Goal: Information Seeking & Learning: Learn about a topic

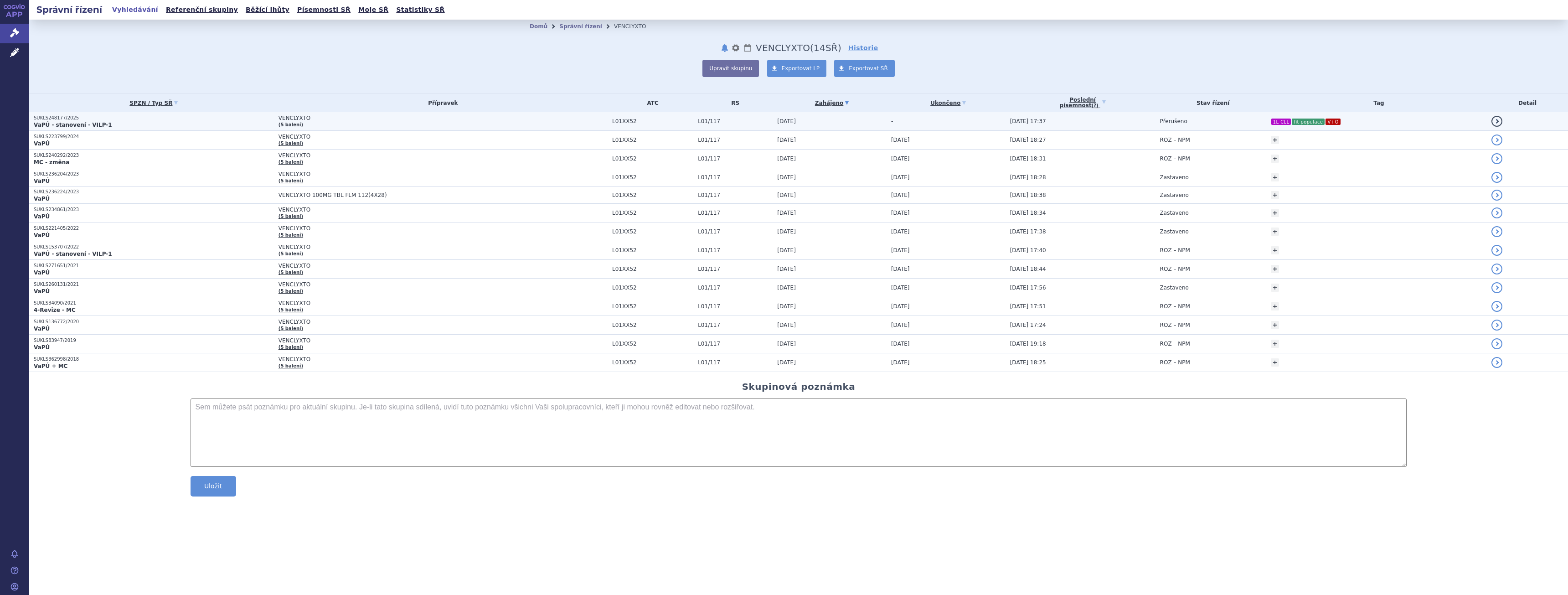
click at [208, 118] on p "SUKLS248177/2025" at bounding box center [153, 118] width 240 height 6
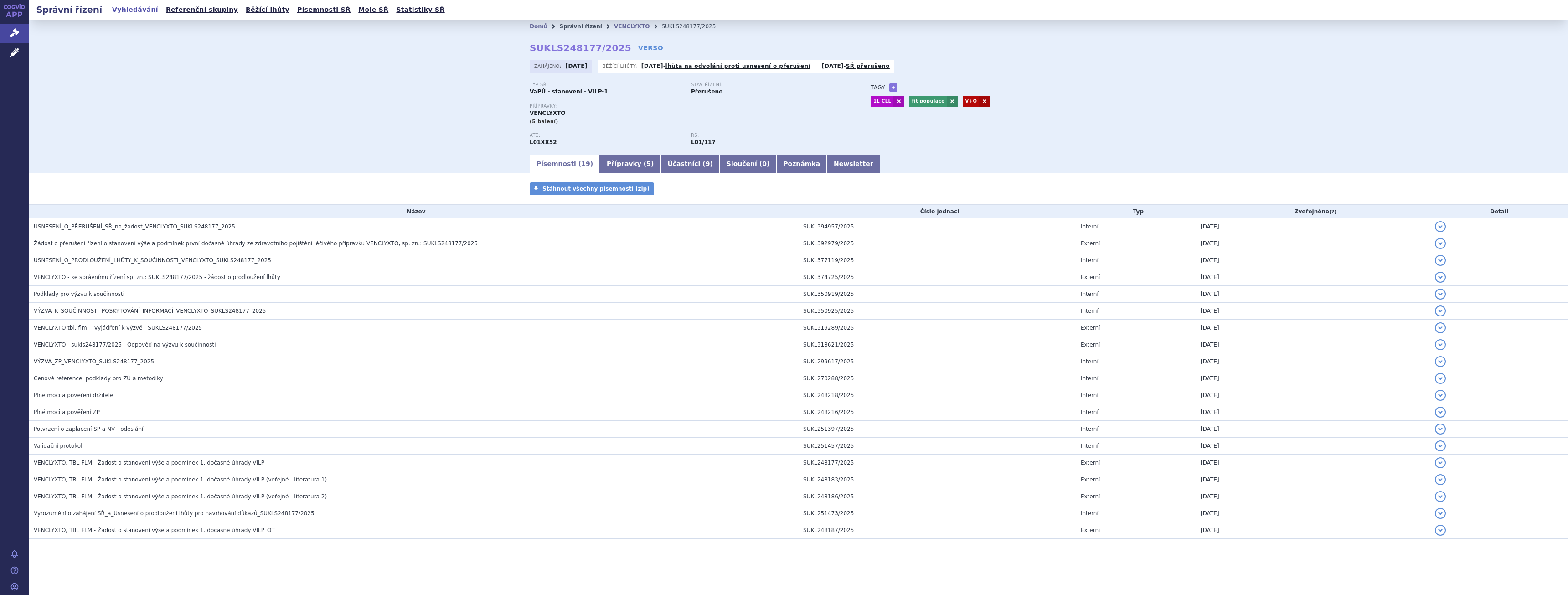
click at [571, 29] on link "Správní řízení" at bounding box center [581, 26] width 43 height 6
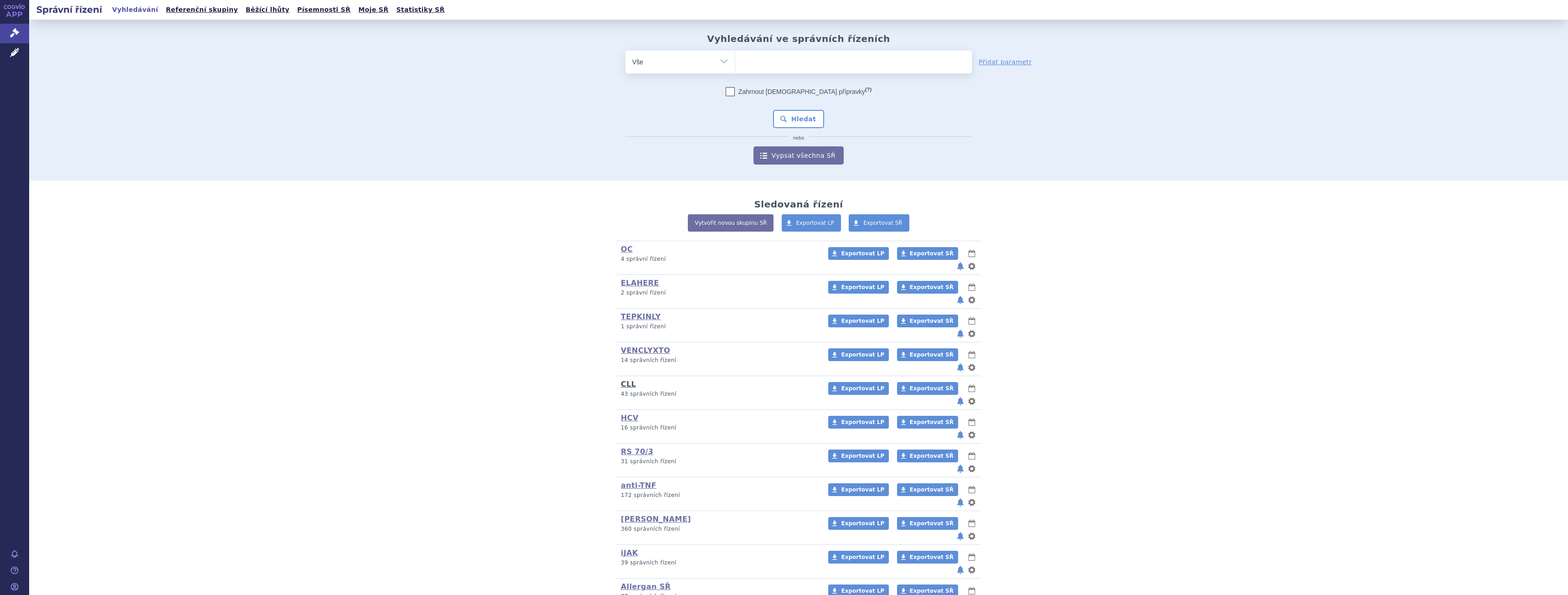
click at [628, 380] on link "CLL" at bounding box center [628, 384] width 15 height 9
click at [625, 380] on link "CLL" at bounding box center [628, 384] width 15 height 9
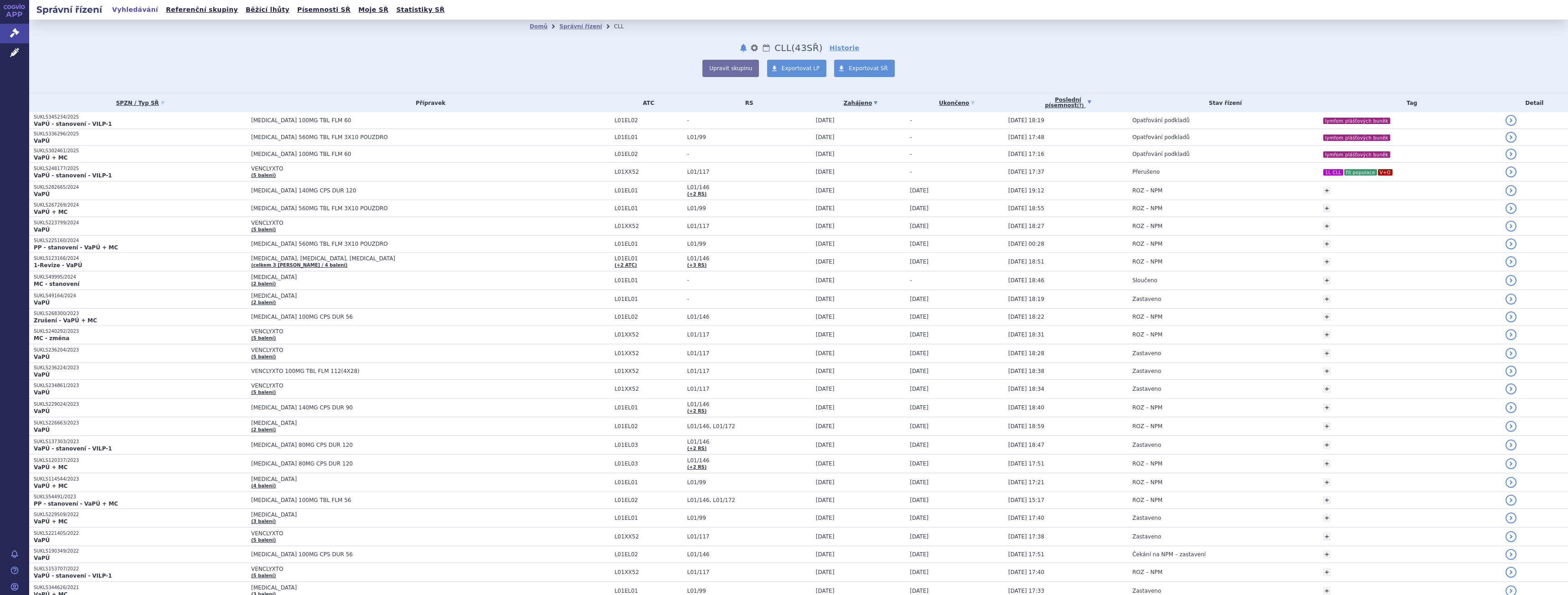
click at [1037, 99] on link "Poslední písemnost (?)" at bounding box center [1068, 103] width 119 height 19
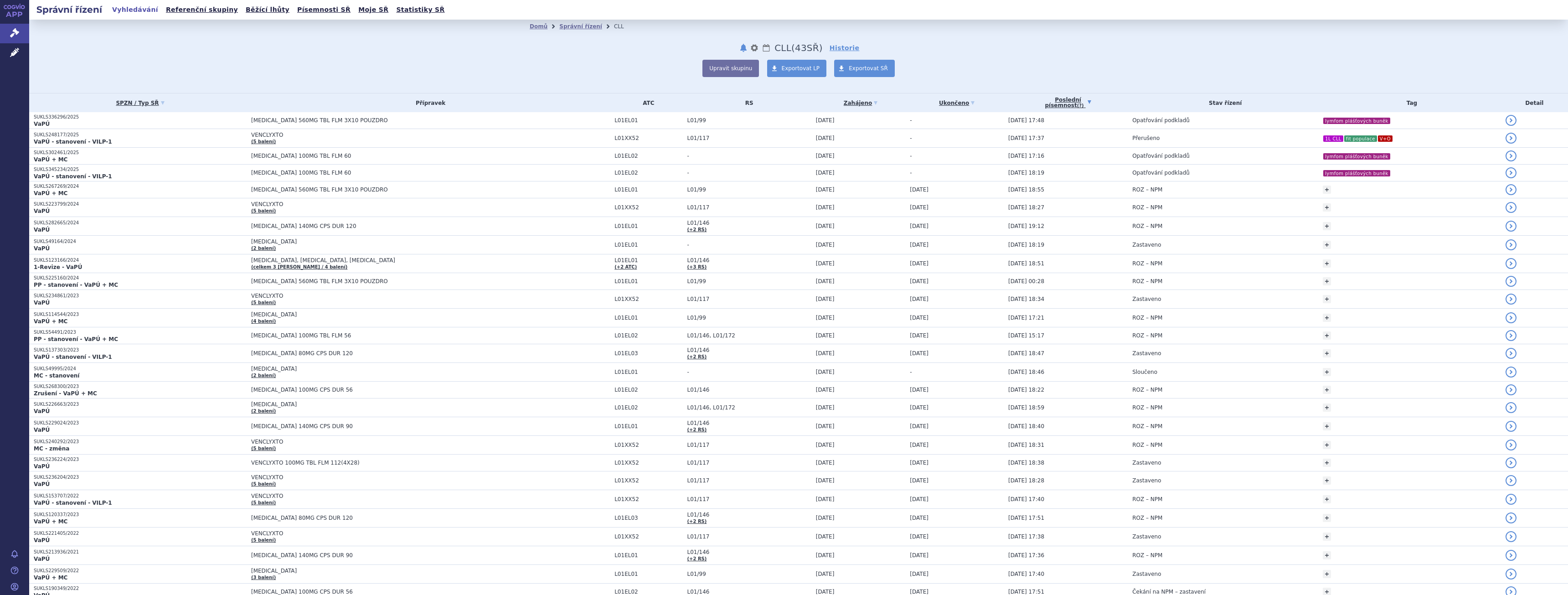
click at [1037, 99] on link "Poslední písemnost (?)" at bounding box center [1068, 103] width 119 height 19
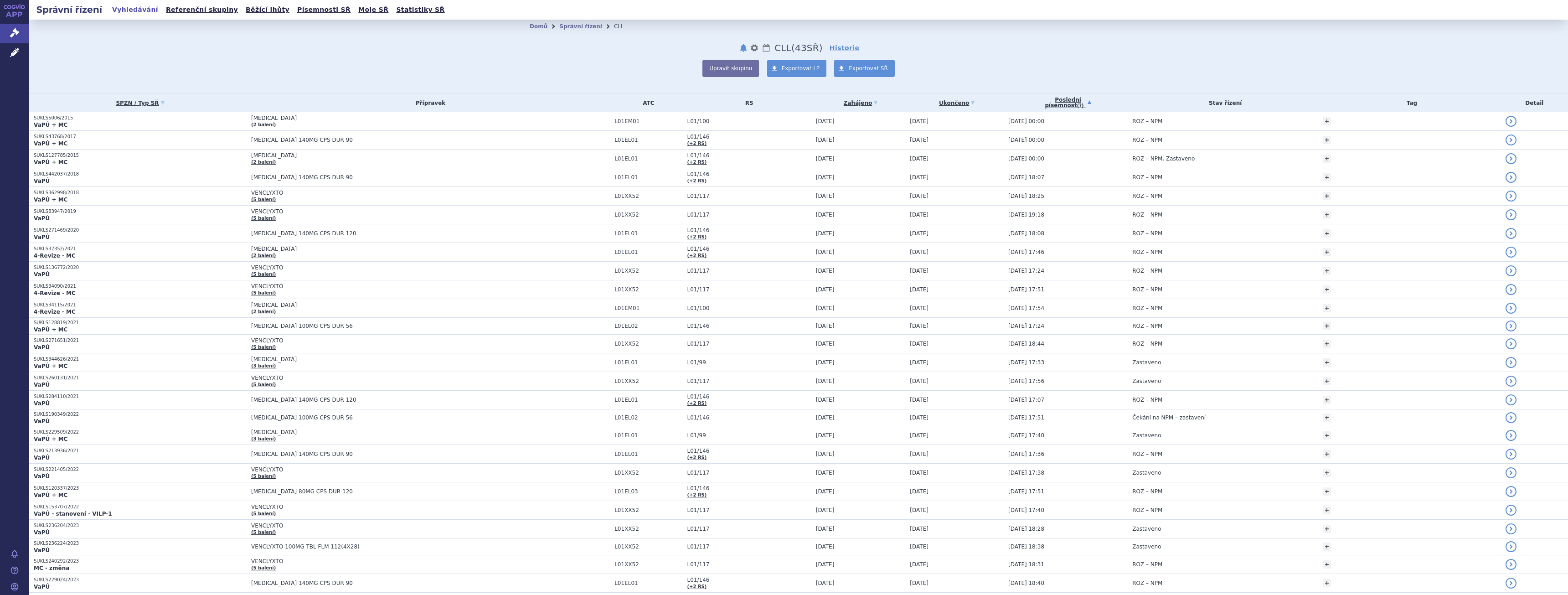
click at [1037, 99] on link "Poslední písemnost (?)" at bounding box center [1068, 103] width 119 height 19
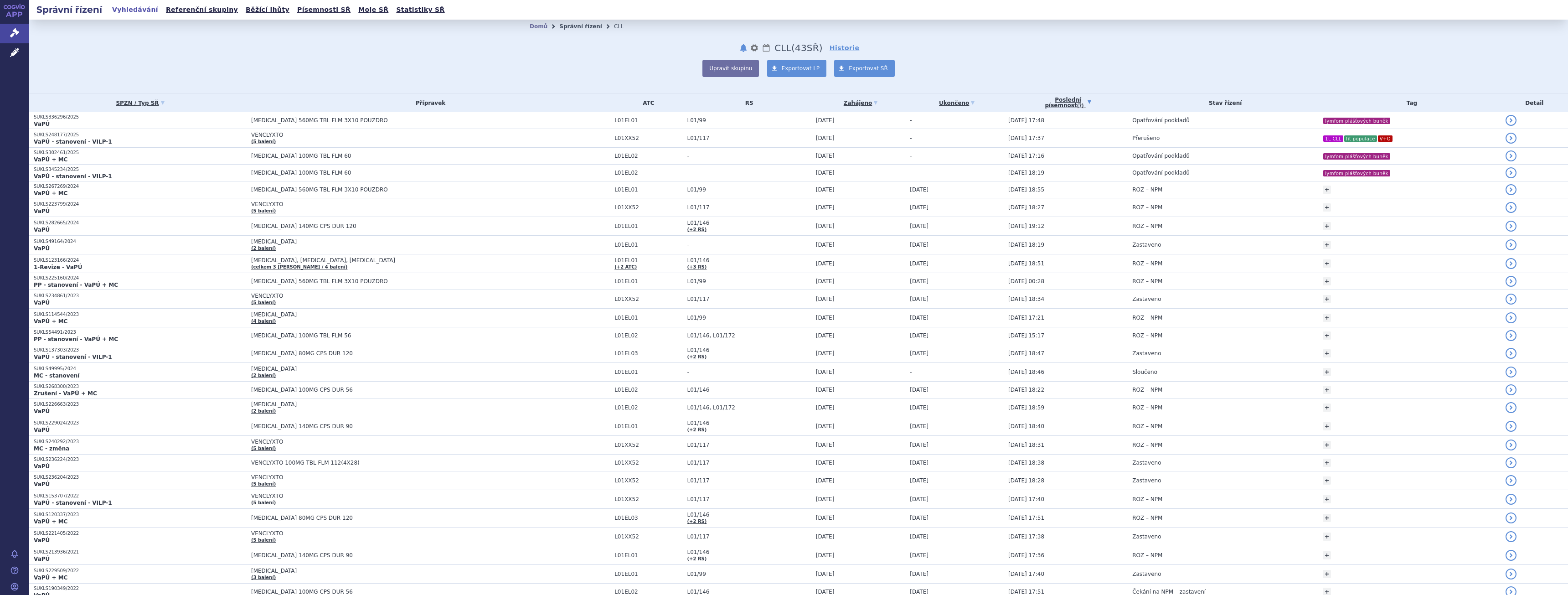
click at [565, 26] on link "Správní řízení" at bounding box center [581, 26] width 43 height 6
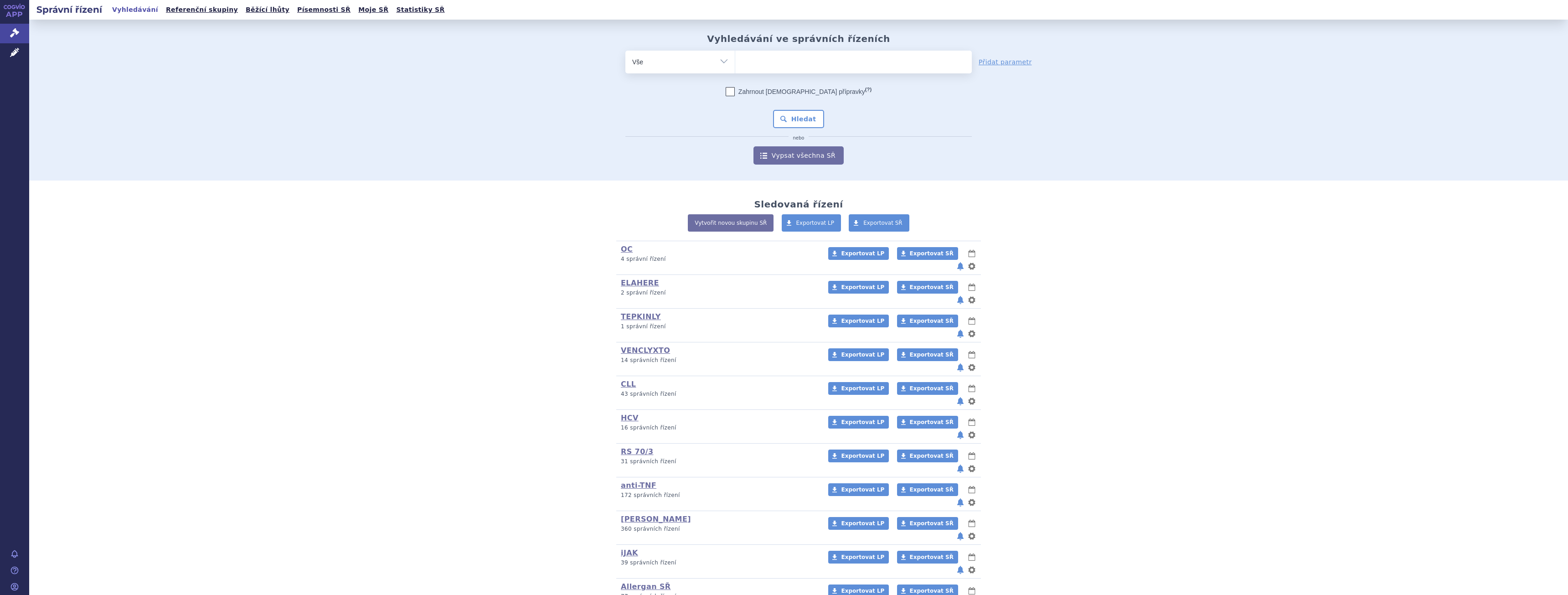
scroll to position [217, 0]
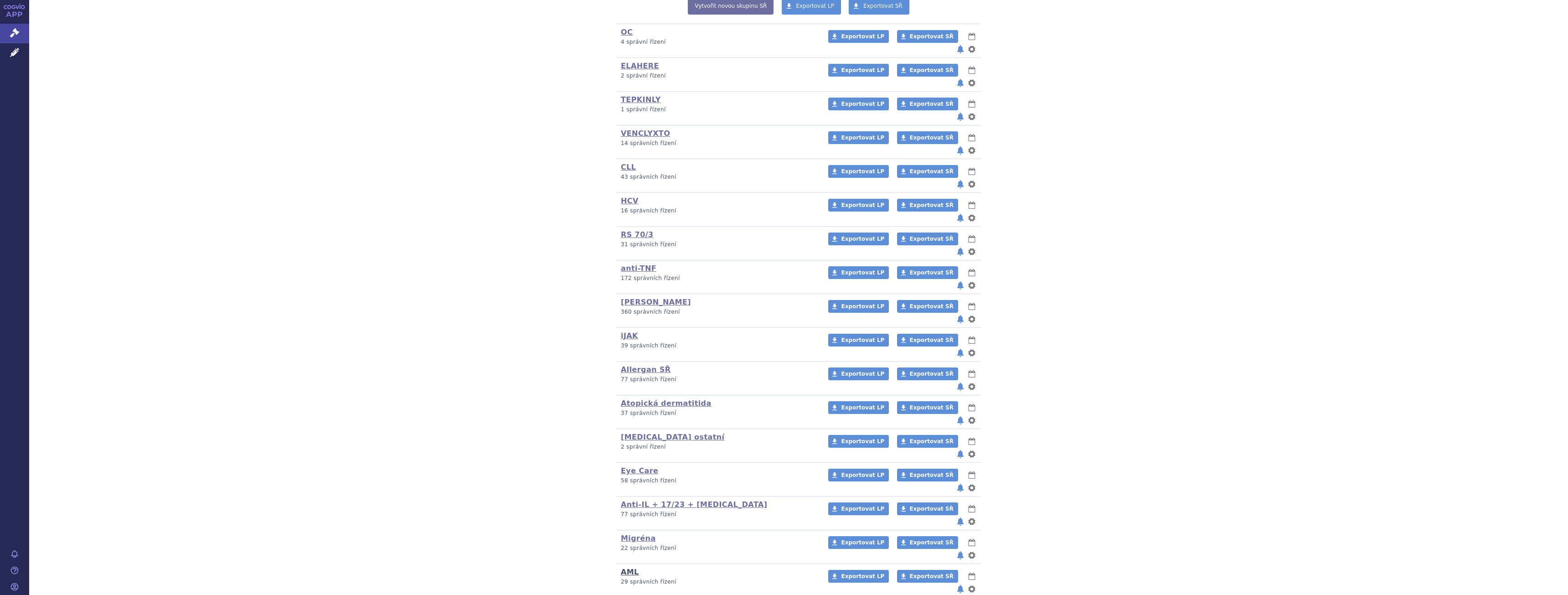
click at [631, 568] on link "AML" at bounding box center [630, 572] width 18 height 9
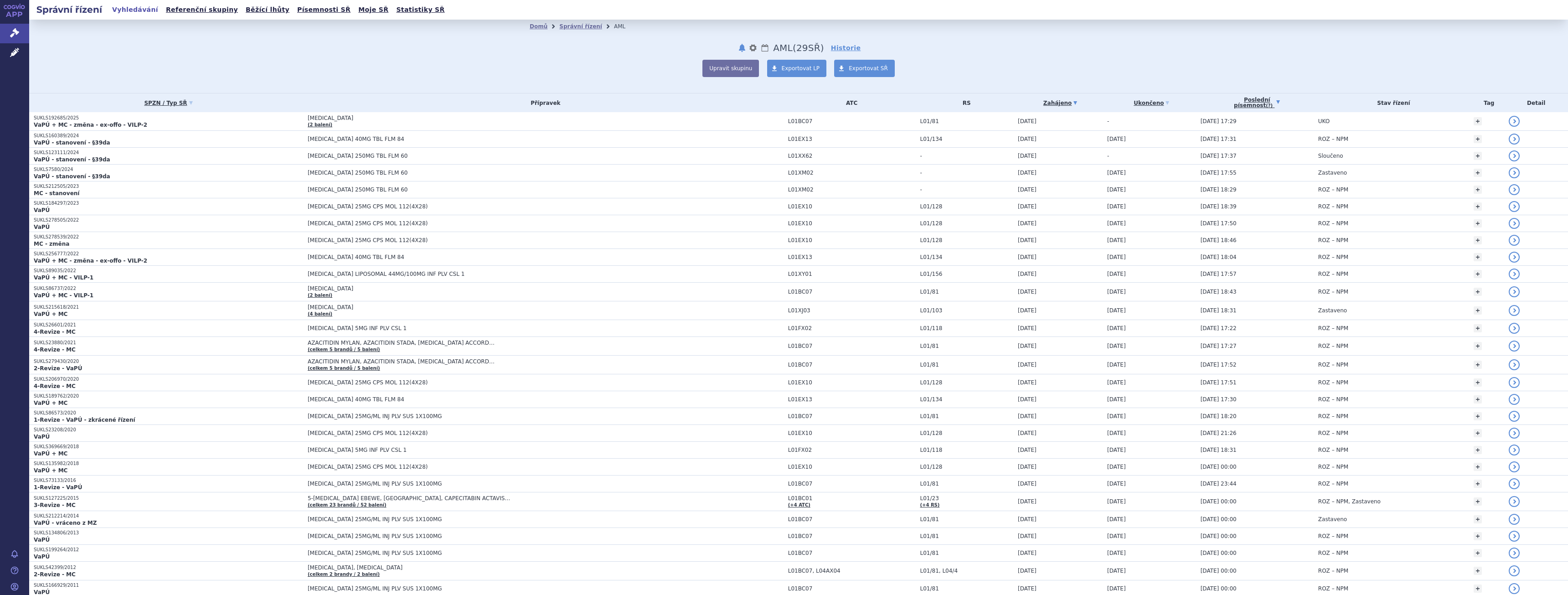
click at [1237, 107] on link "Poslední písemnost (?)" at bounding box center [1257, 103] width 113 height 19
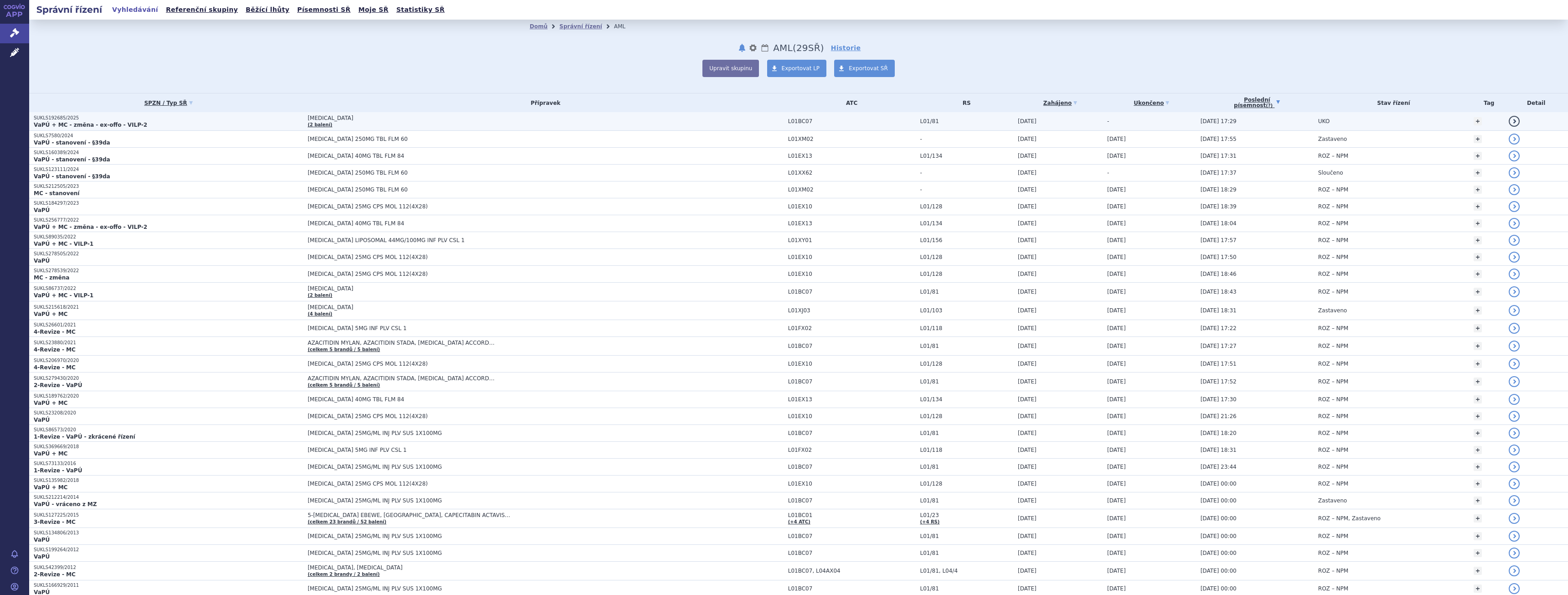
click at [210, 126] on p "VaPÚ + MC - změna - ex-offo - VILP-2" at bounding box center [168, 125] width 270 height 7
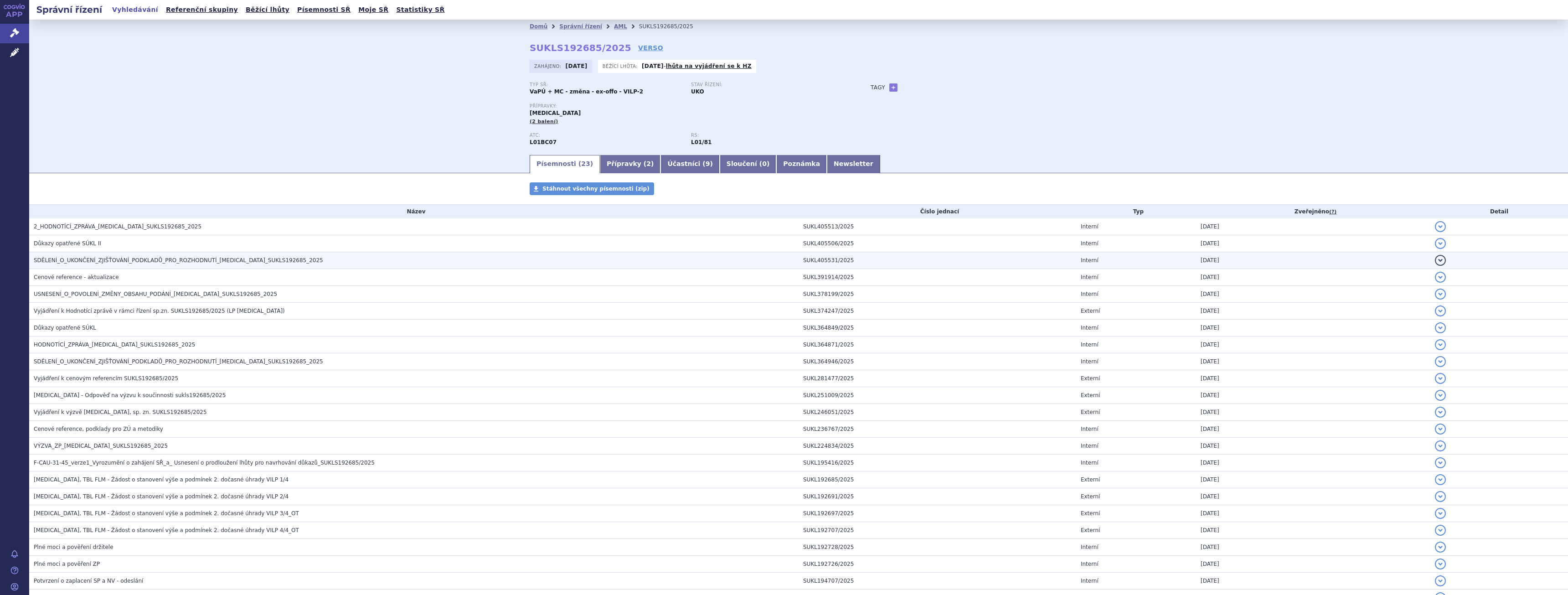
scroll to position [66, 0]
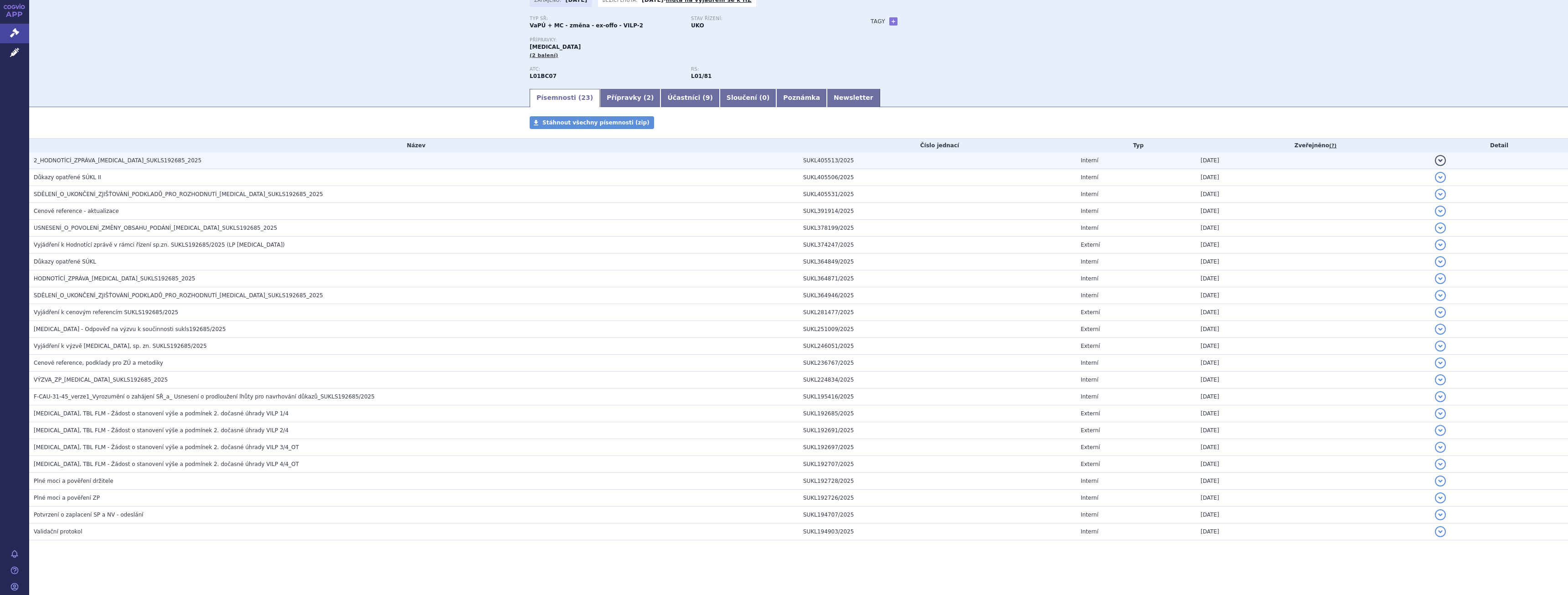
click at [181, 157] on h3 "2_HODNOTÍCÍ_ZPRÁVA_ONUREG_SUKLS192685_2025" at bounding box center [416, 160] width 765 height 9
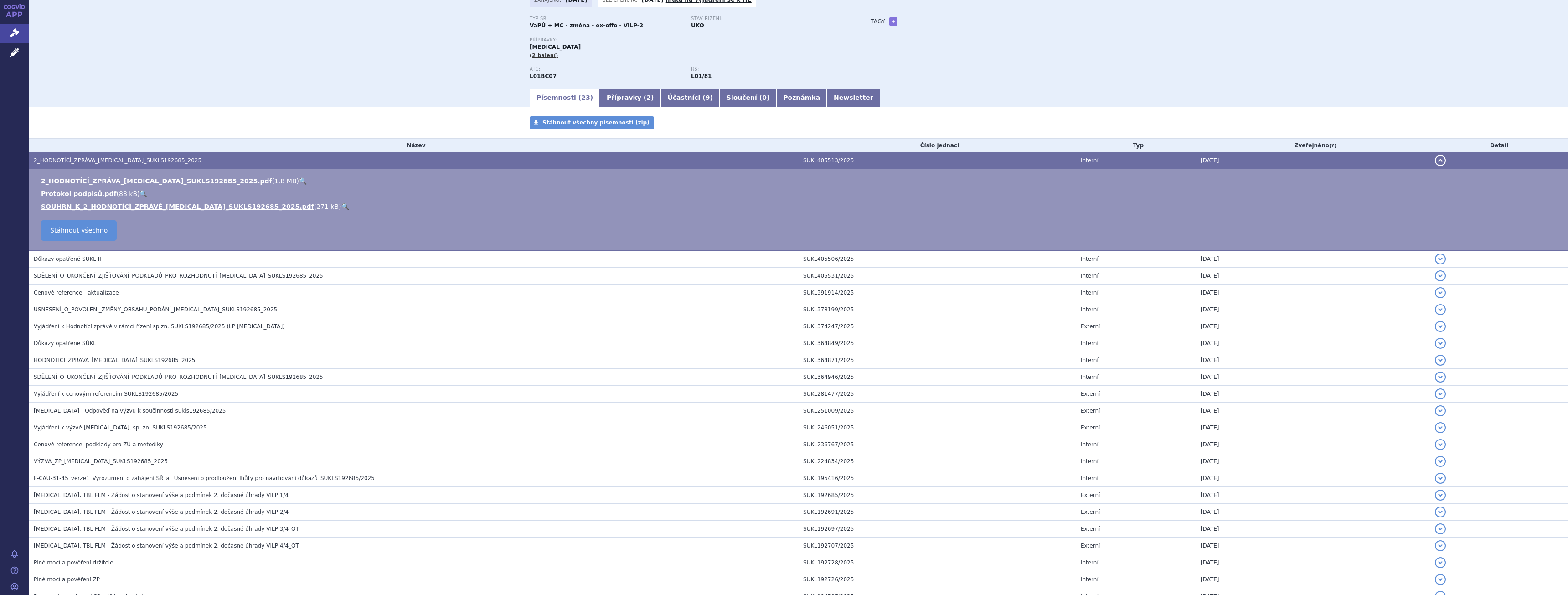
click at [299, 178] on link "🔍" at bounding box center [303, 181] width 8 height 7
click at [341, 207] on link "🔍" at bounding box center [345, 206] width 8 height 7
click at [936, 86] on div "Typ SŘ: VaPÚ + MC - změna - ex-offo - VILP-2 Stav řízení: UKO Přípravky: ONUREG…" at bounding box center [799, 52] width 538 height 72
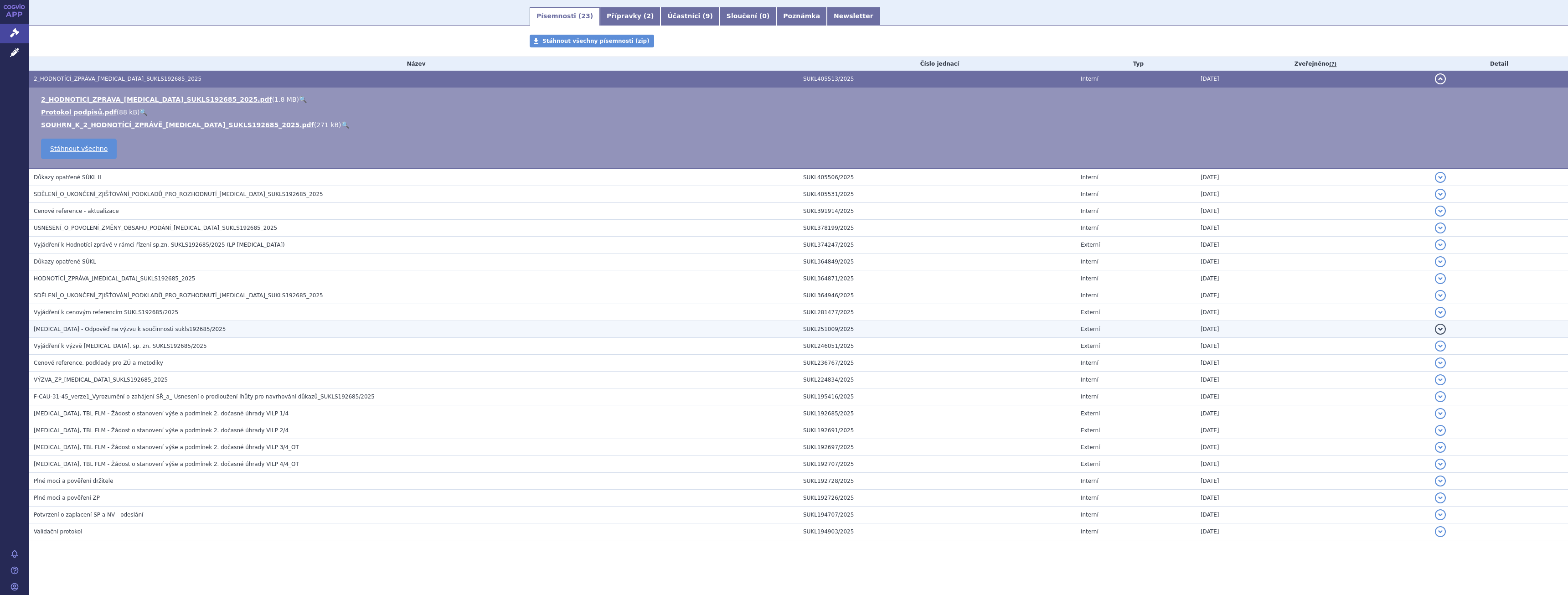
scroll to position [0, 0]
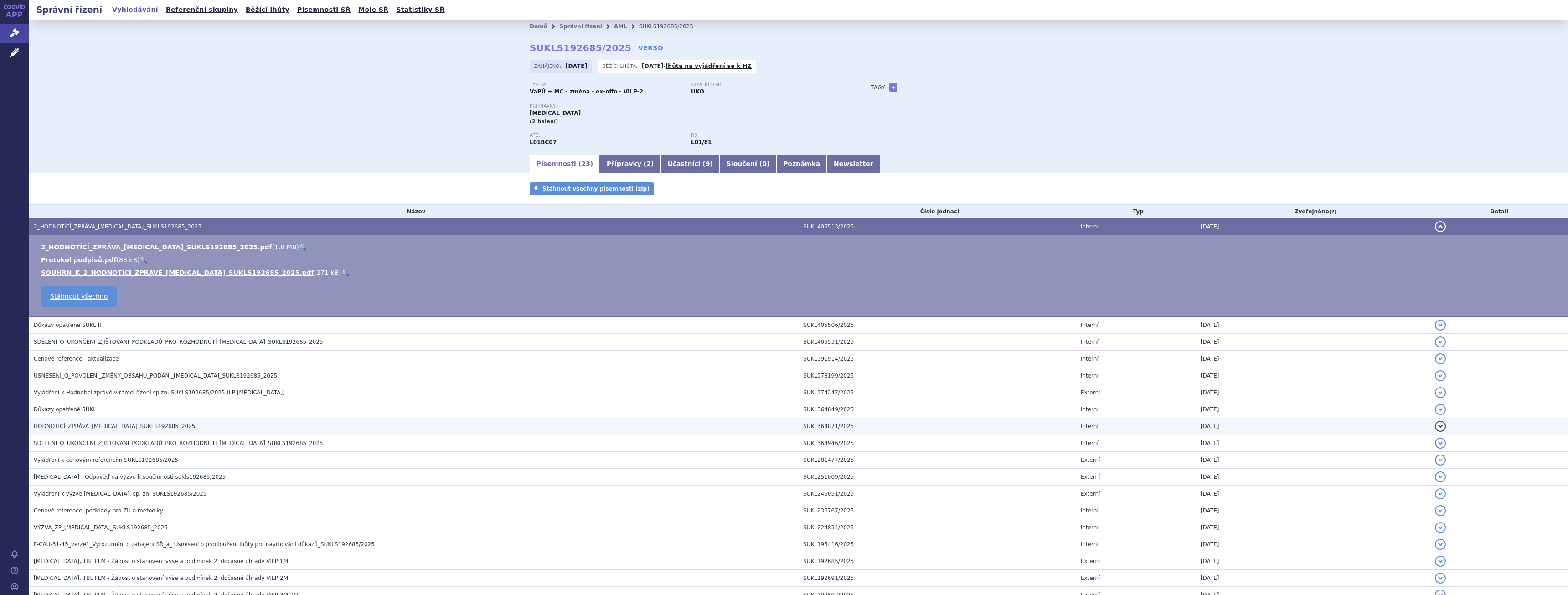
click at [149, 420] on td "HODNOTÍCÍ_ZPRÁVA_ONUREG_SUKLS192685_2025" at bounding box center [414, 427] width 769 height 17
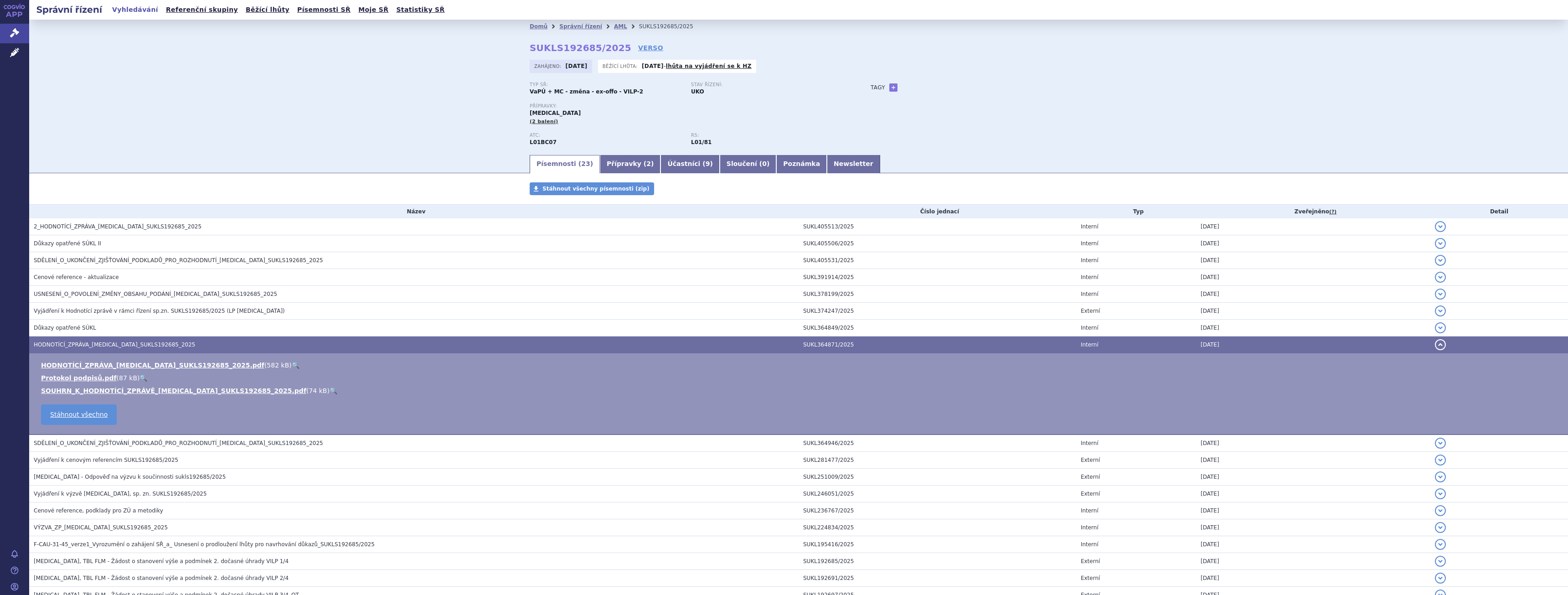
click at [329, 390] on link "🔍" at bounding box center [333, 391] width 8 height 7
click at [178, 311] on span "Vyjádření k Hodnotící zprávě v rámci řízení sp.zn. SUKLS192685/2025 (LP Onureg)" at bounding box center [159, 311] width 251 height 6
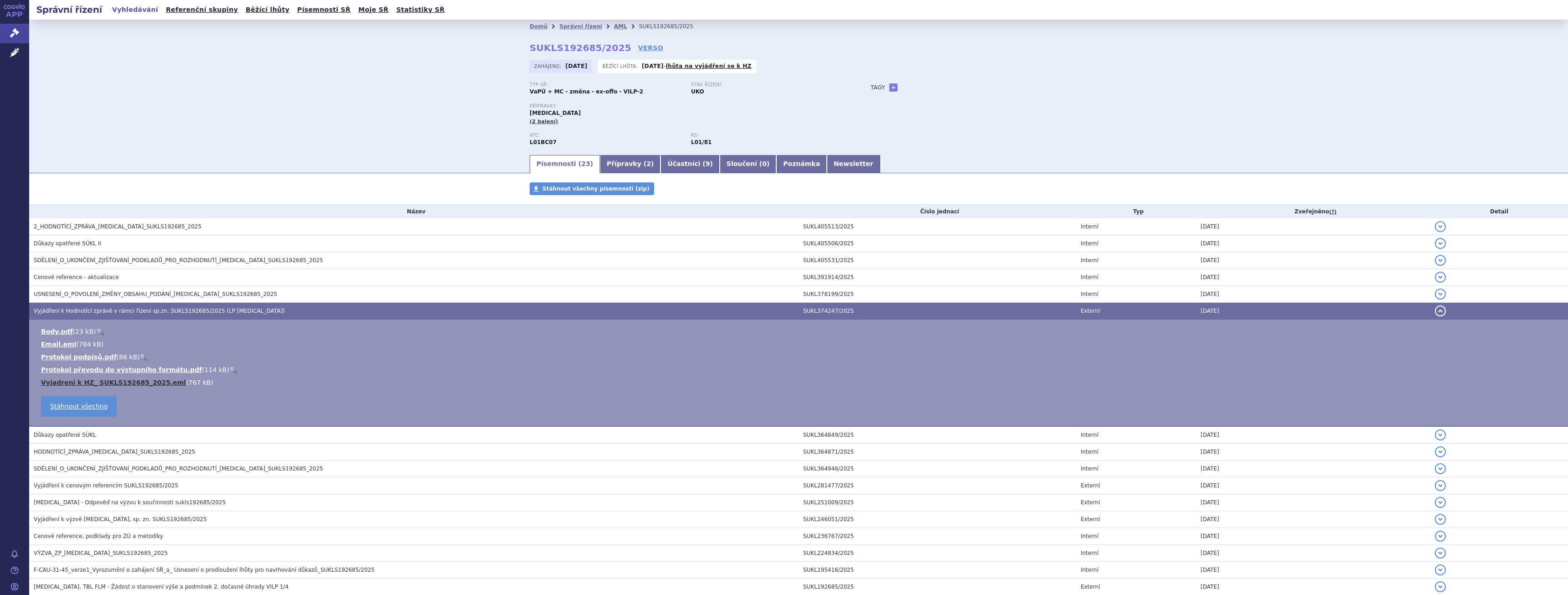
click at [153, 384] on link "Vyjadreni k HZ_ SUKLS192685_2025.eml" at bounding box center [113, 382] width 145 height 7
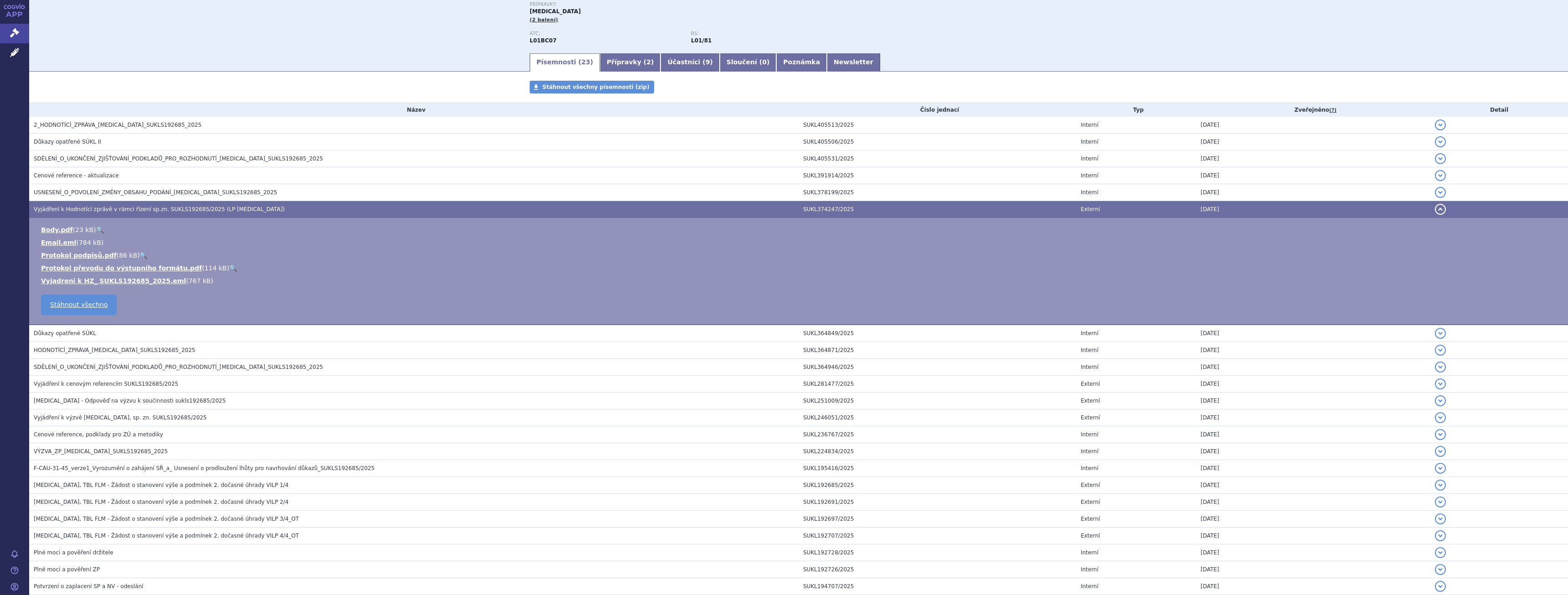
scroll to position [174, 0]
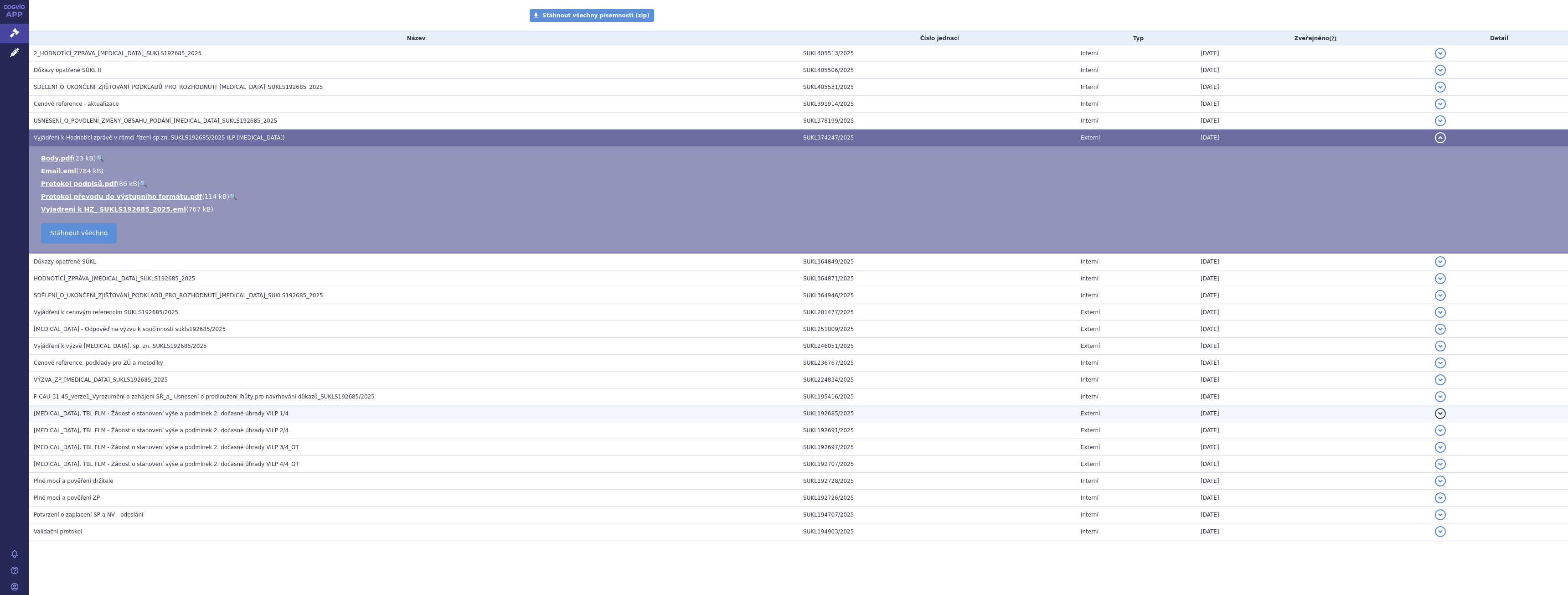
click at [152, 418] on td "ONUREG, TBL FLM - Žádost o stanovení výše a podmínek 2. dočasné úhrady VILP 1/4" at bounding box center [414, 414] width 769 height 17
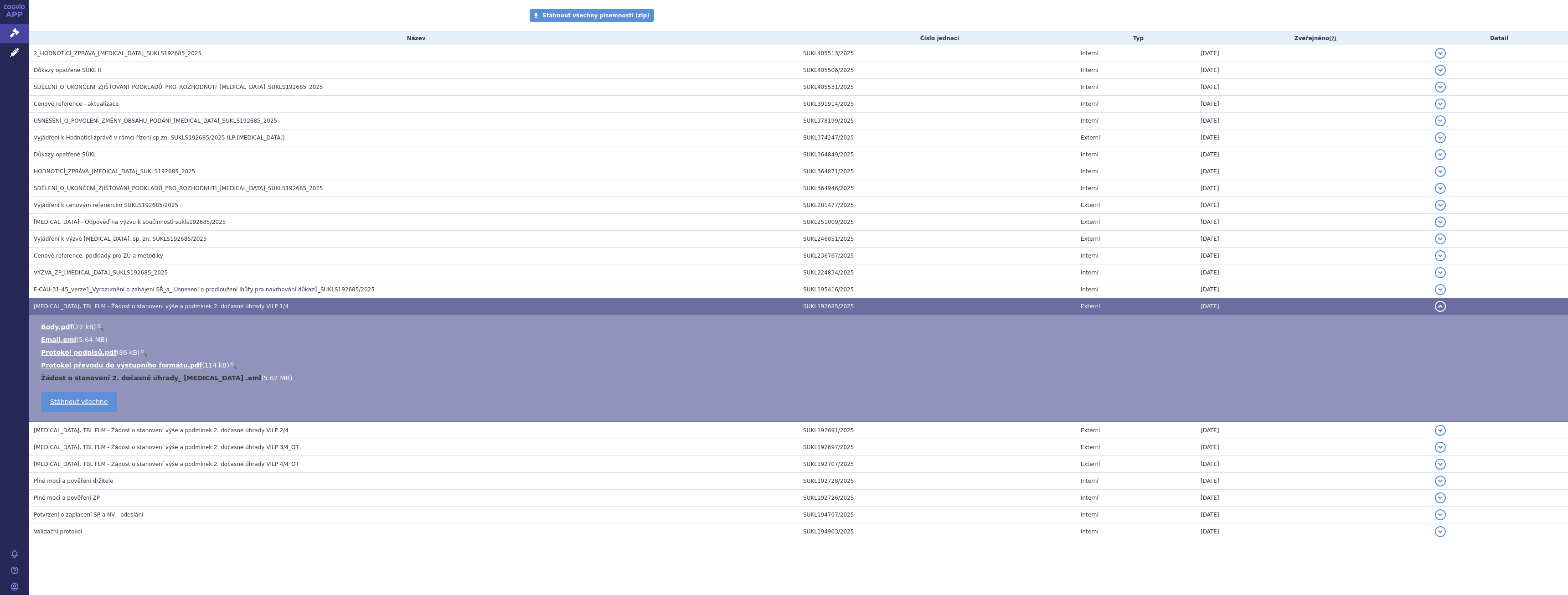
click at [151, 379] on link "Žádost o stanovení 2. dočasné úhrady_ Onureg .eml" at bounding box center [151, 378] width 220 height 7
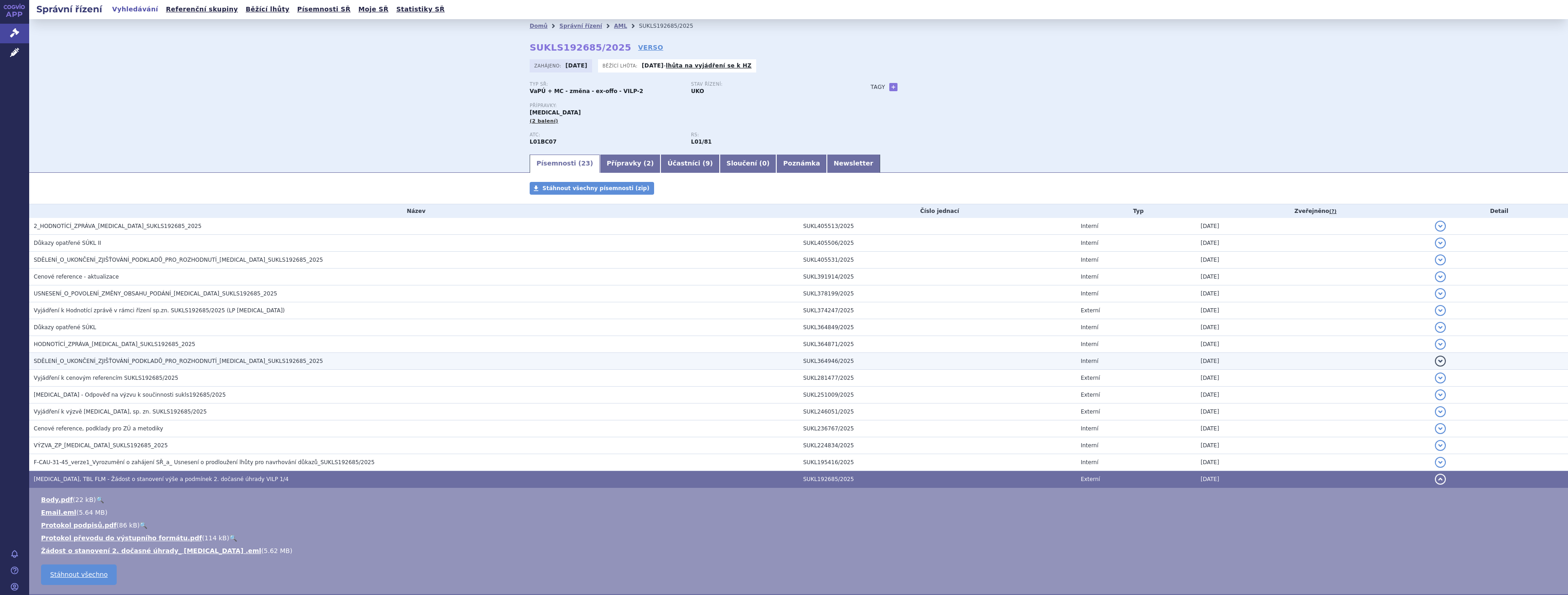
scroll to position [0, 0]
click at [213, 228] on h3 "2_HODNOTÍCÍ_ZPRÁVA_ONUREG_SUKLS192685_2025" at bounding box center [416, 227] width 765 height 9
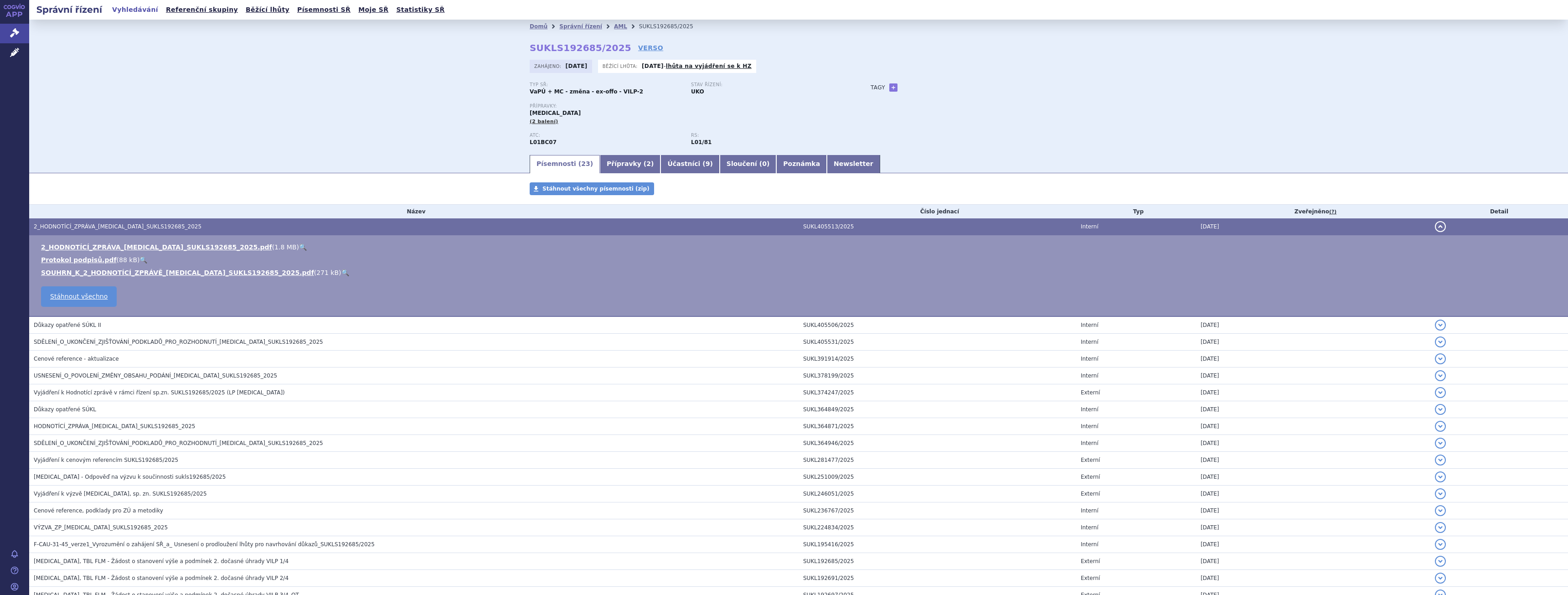
click at [299, 244] on link "🔍" at bounding box center [303, 247] width 8 height 7
click at [614, 26] on link "AML" at bounding box center [621, 26] width 13 height 6
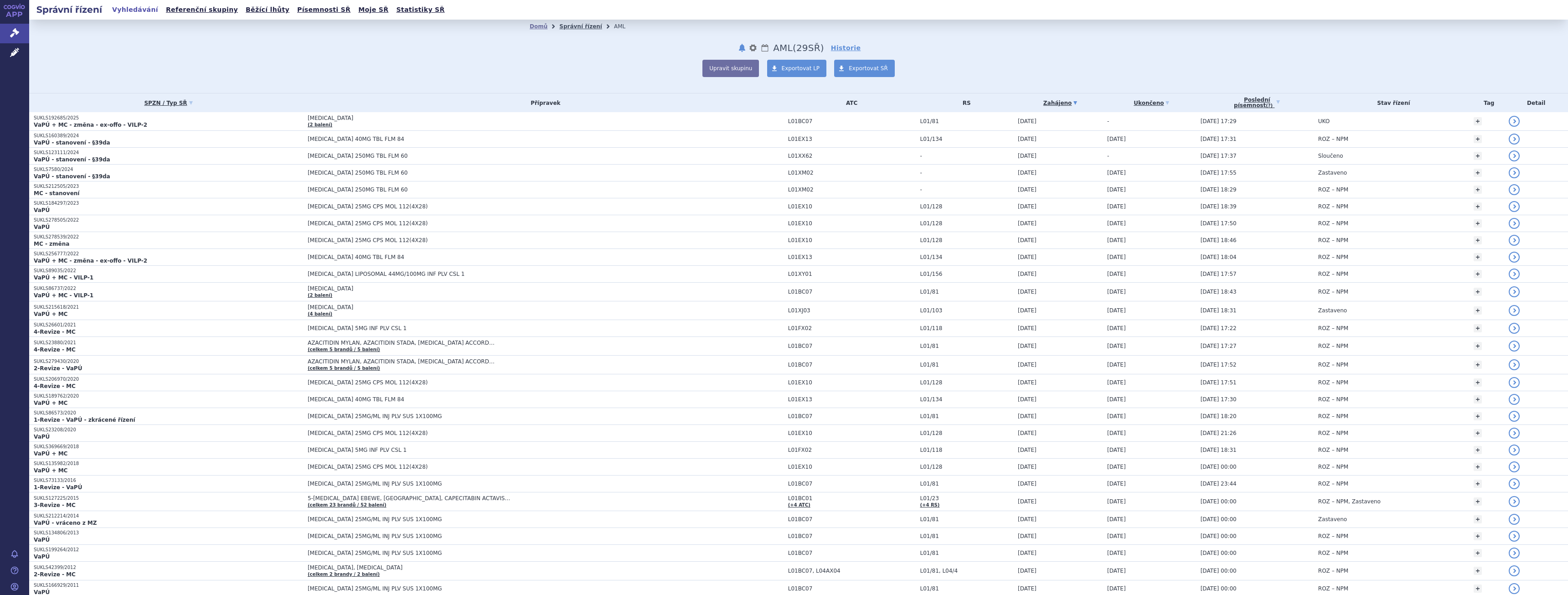
click at [572, 24] on link "Správní řízení" at bounding box center [581, 26] width 43 height 6
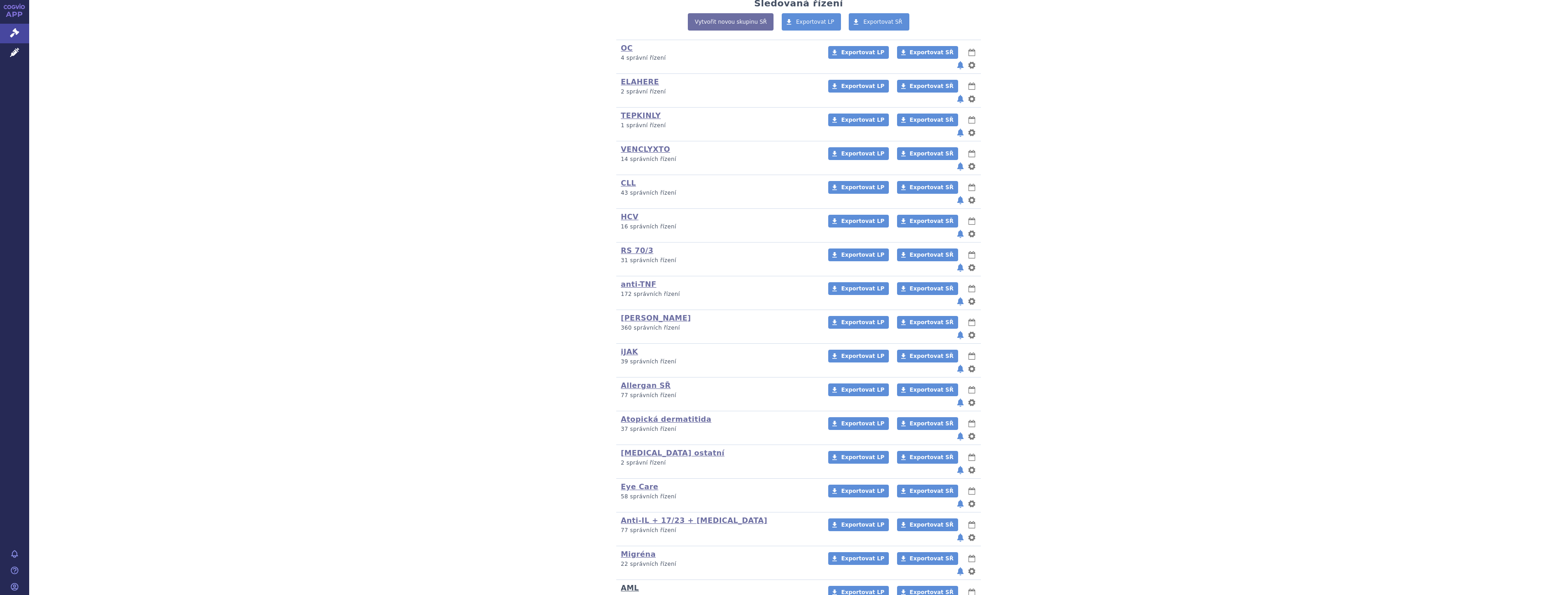
scroll to position [217, 0]
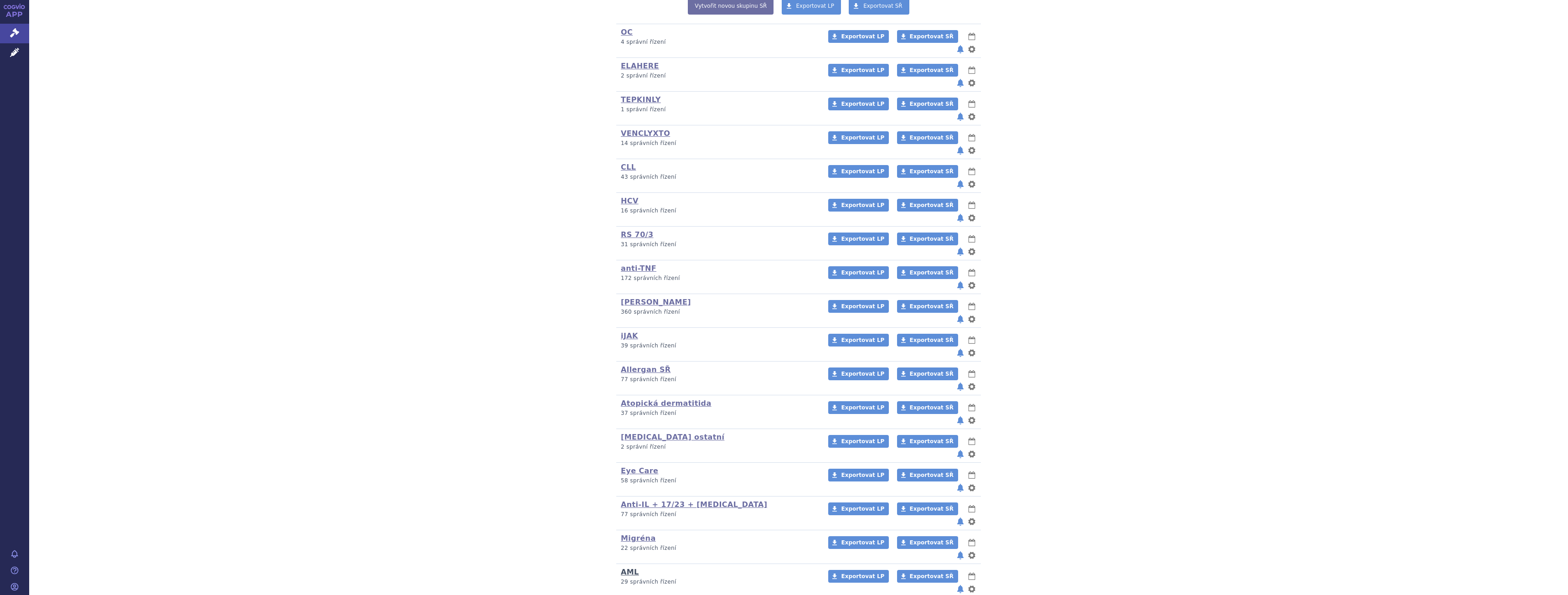
click at [631, 568] on link "AML" at bounding box center [630, 572] width 18 height 9
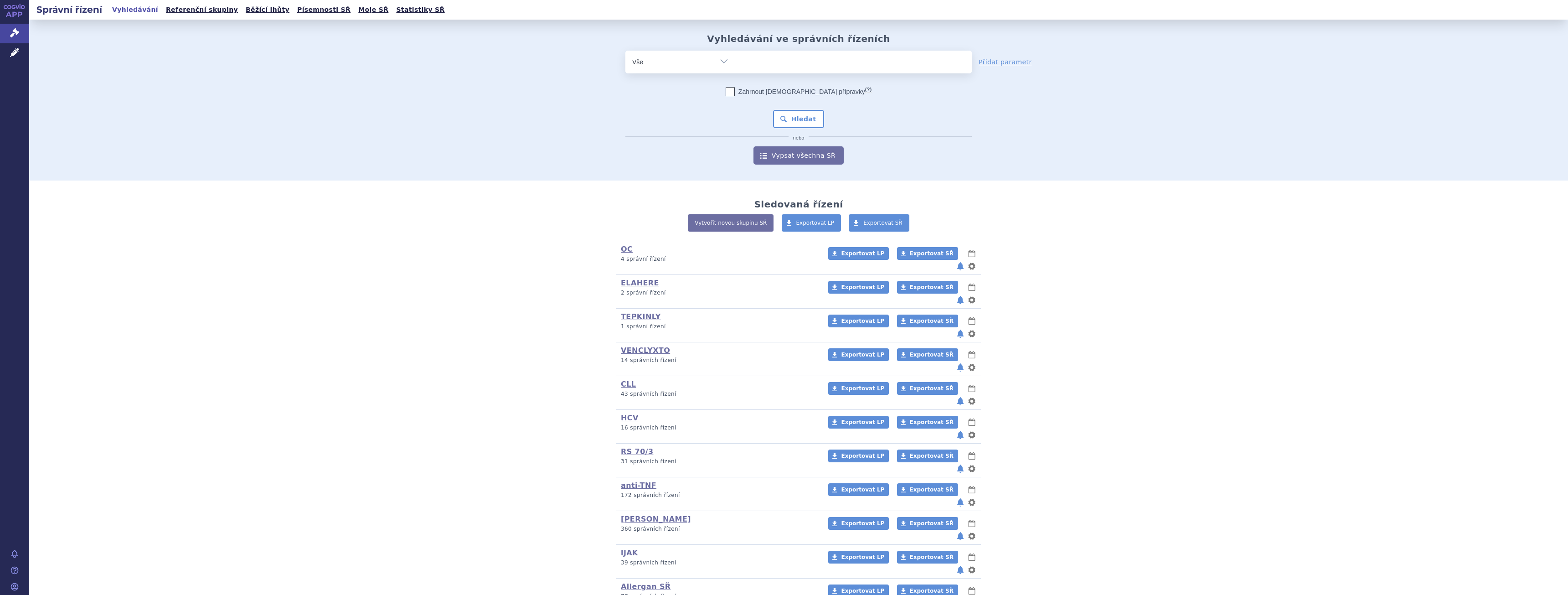
scroll to position [217, 0]
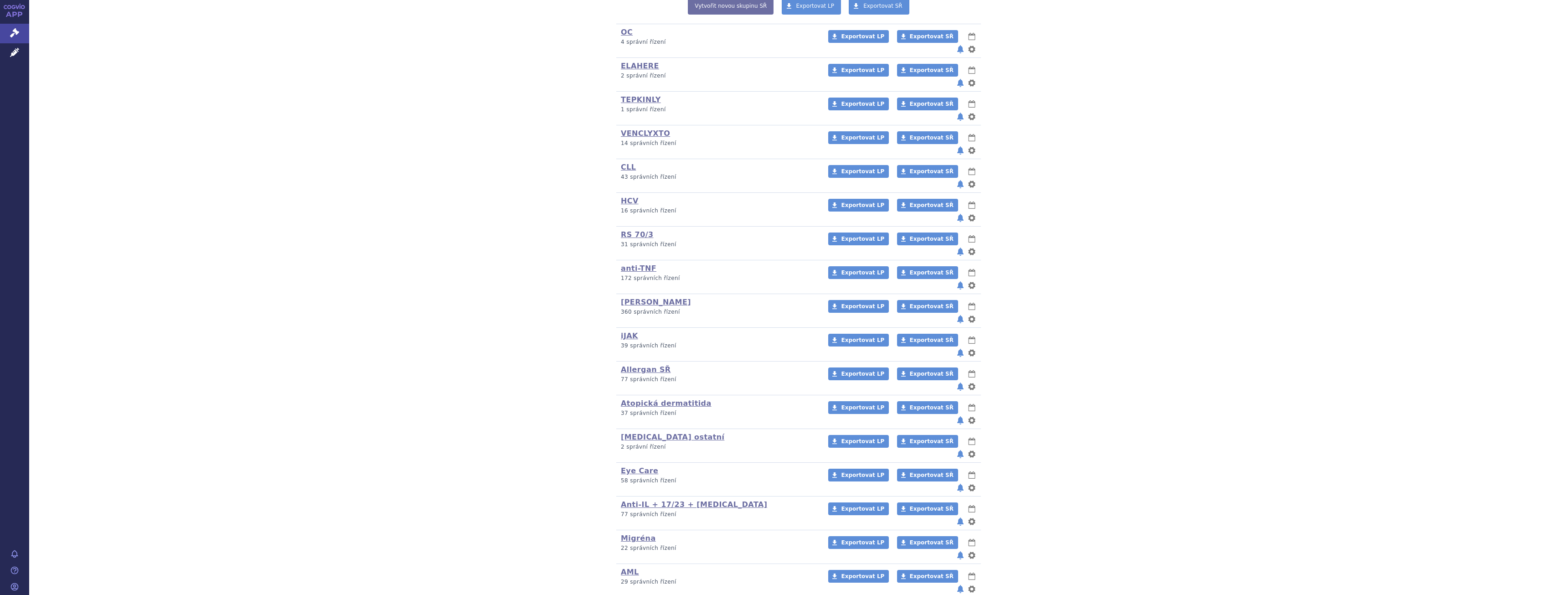
click at [627, 594] on link "DLBCL" at bounding box center [656, 606] width 71 height 9
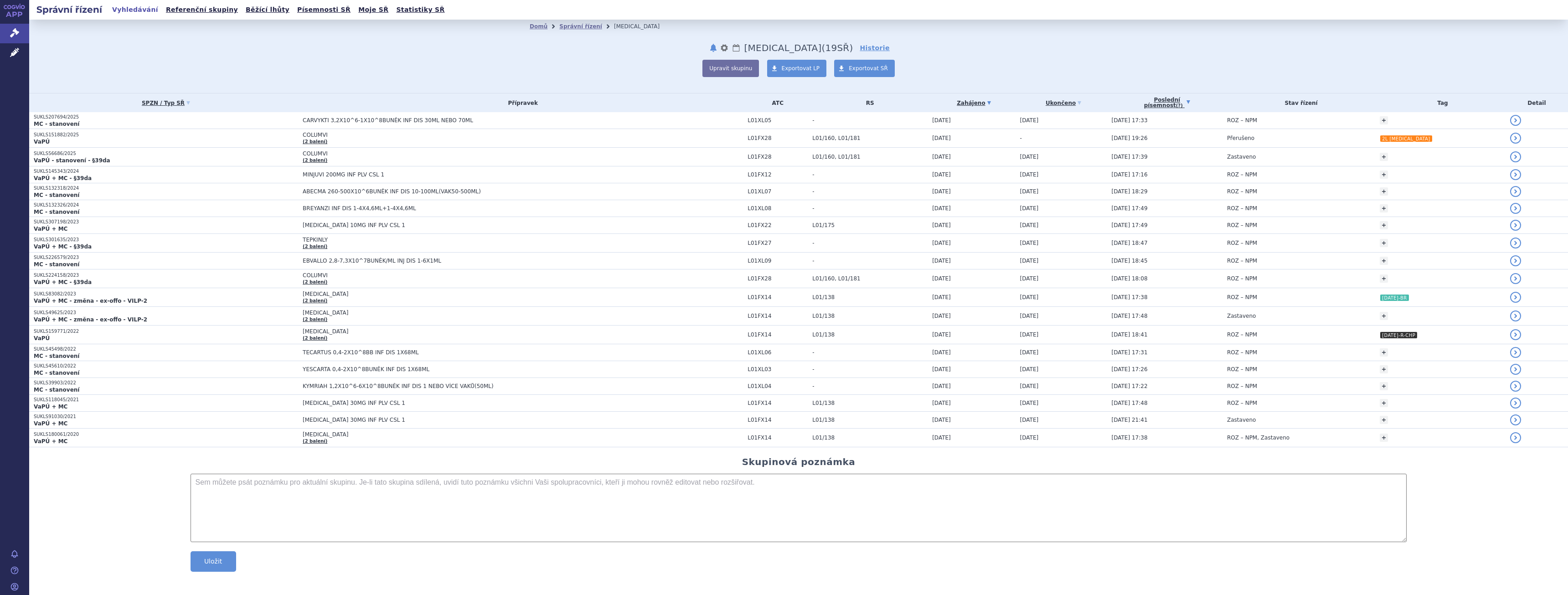
click at [1183, 105] on abbr "(?)" at bounding box center [1179, 105] width 7 height 5
